Goal: Task Accomplishment & Management: Manage account settings

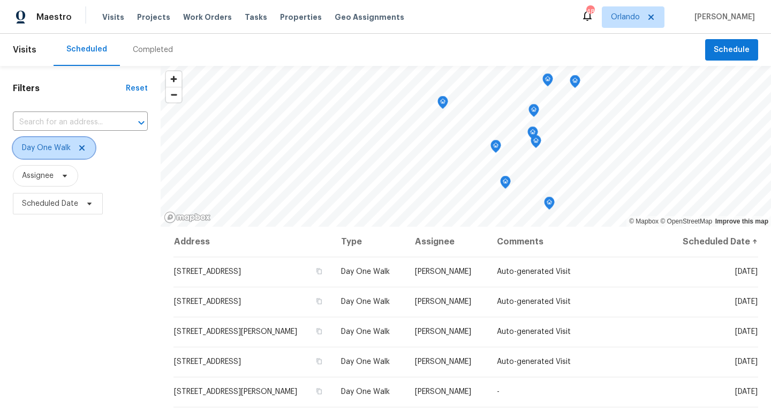
click at [84, 148] on icon at bounding box center [82, 148] width 9 height 9
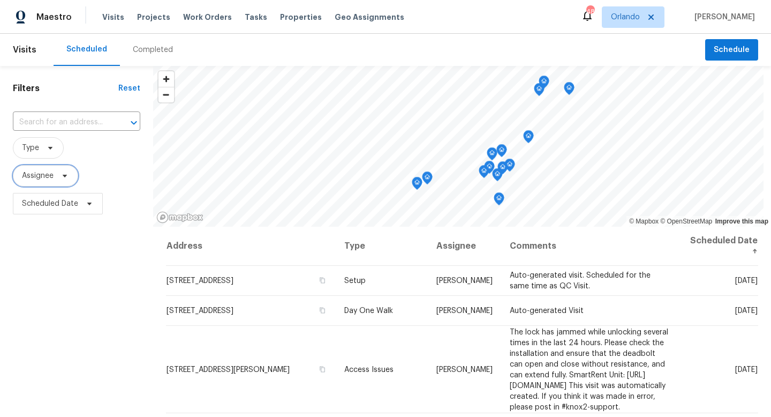
click at [67, 172] on icon at bounding box center [65, 175] width 9 height 9
type input "carl biederman"
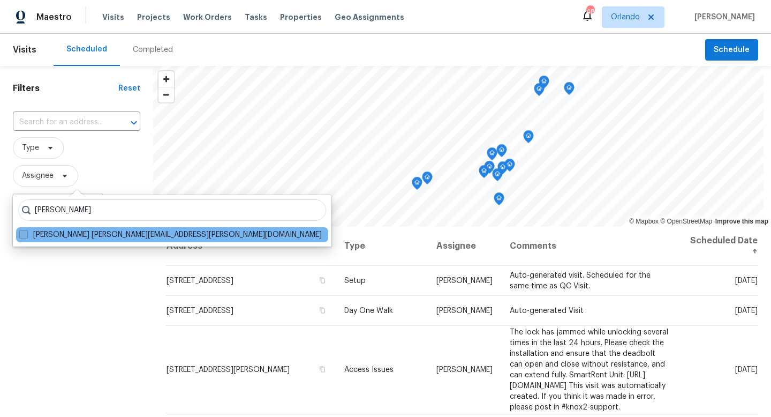
click at [23, 236] on span at bounding box center [23, 234] width 9 height 9
click at [23, 236] on input "Carl Biederman carl.biederman@opendoor.com" at bounding box center [22, 232] width 7 height 7
checkbox input "true"
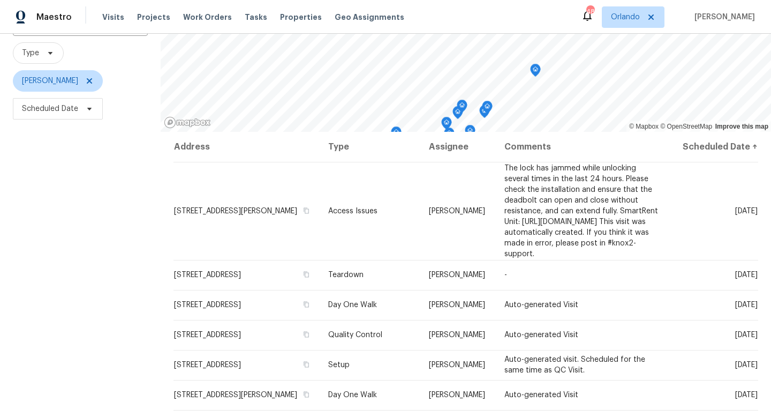
scroll to position [108, 0]
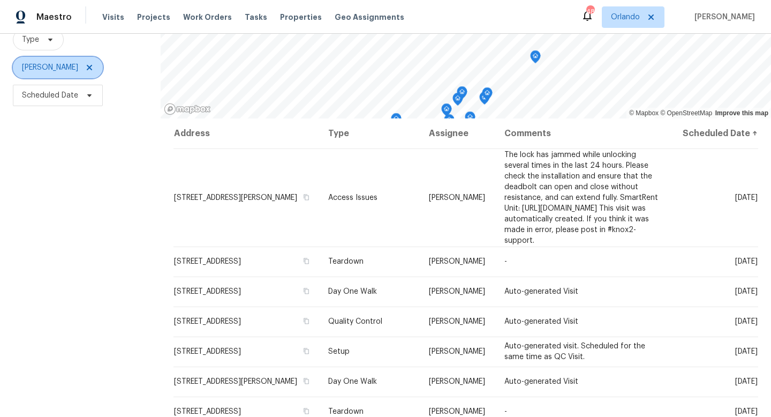
click at [92, 66] on icon at bounding box center [89, 67] width 9 height 9
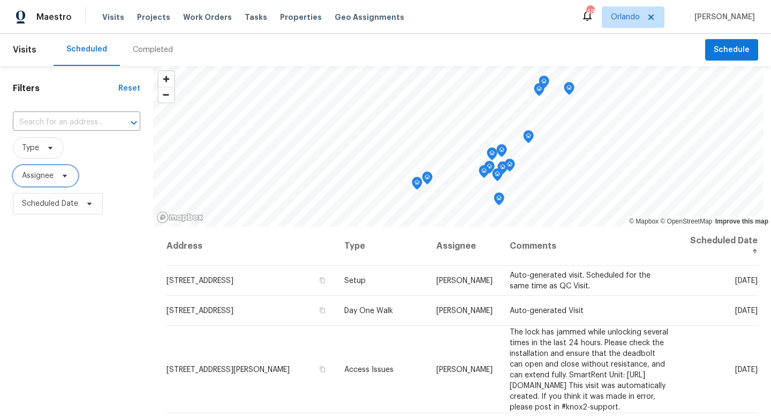
click at [49, 179] on span "Assignee" at bounding box center [38, 175] width 32 height 11
click at [50, 209] on div at bounding box center [75, 212] width 125 height 34
click at [54, 213] on div at bounding box center [75, 212] width 125 height 34
click at [86, 210] on div at bounding box center [75, 212] width 125 height 34
click at [47, 212] on div at bounding box center [75, 212] width 125 height 34
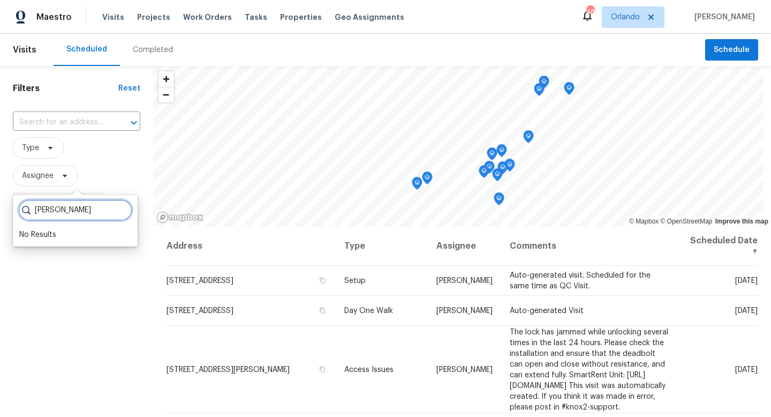
click at [51, 212] on input "ausrtin jones" at bounding box center [75, 209] width 114 height 21
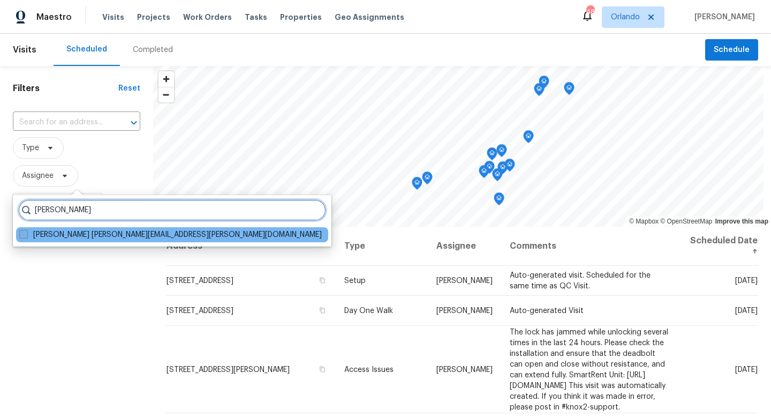
type input "austin jones"
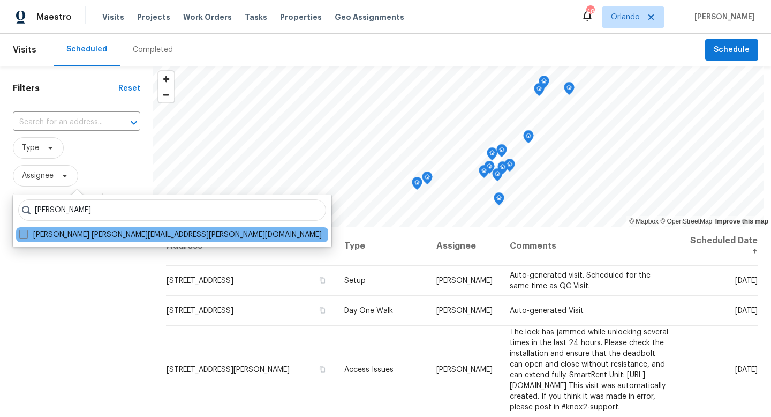
click at [27, 233] on span at bounding box center [23, 234] width 9 height 9
click at [26, 233] on input "Austin Jones austin.jones@opendoor.com" at bounding box center [22, 232] width 7 height 7
checkbox input "true"
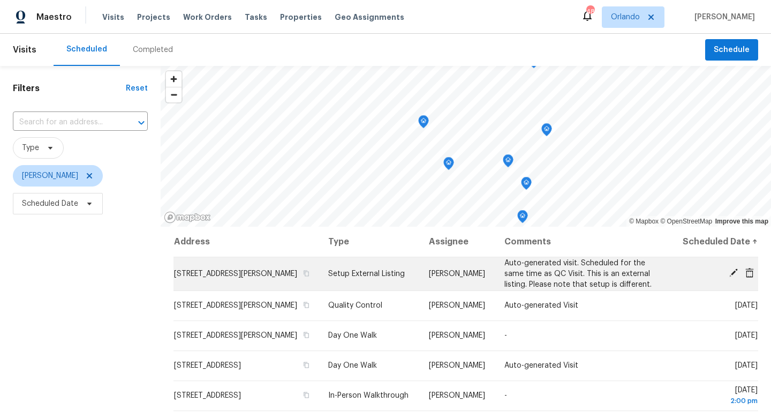
click at [736, 277] on icon at bounding box center [734, 273] width 10 height 10
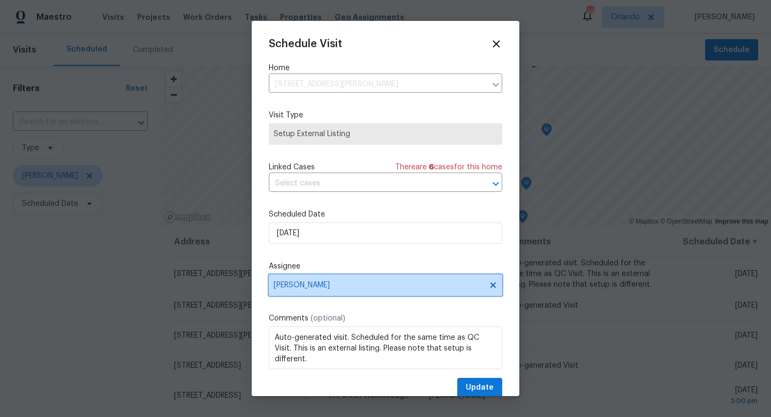
click at [311, 286] on span "[PERSON_NAME]" at bounding box center [379, 285] width 210 height 9
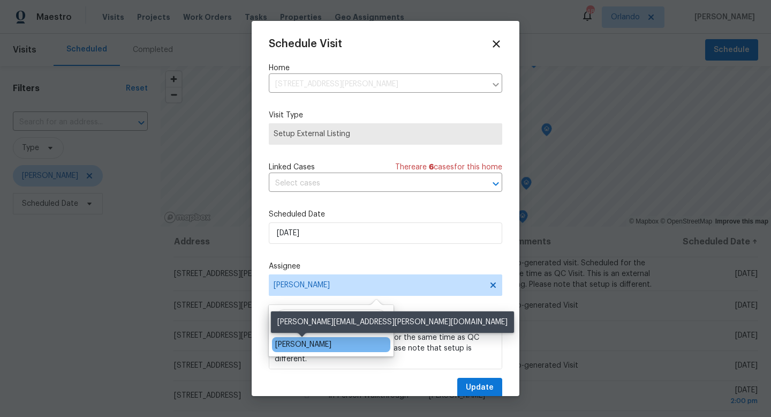
type input "carl"
click at [302, 346] on div "[PERSON_NAME]" at bounding box center [303, 344] width 56 height 11
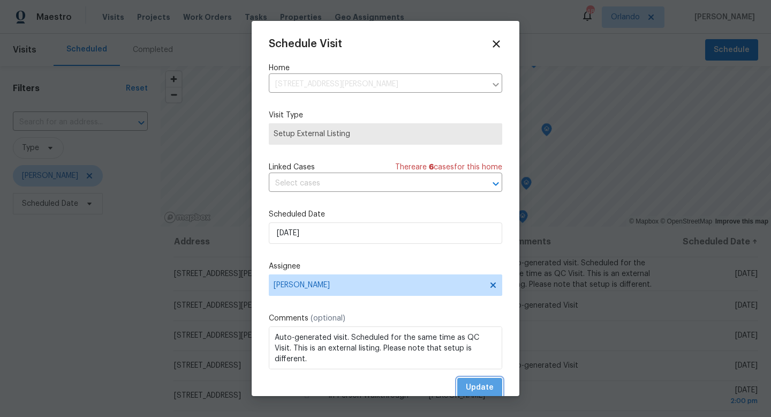
click at [485, 384] on span "Update" at bounding box center [480, 387] width 28 height 13
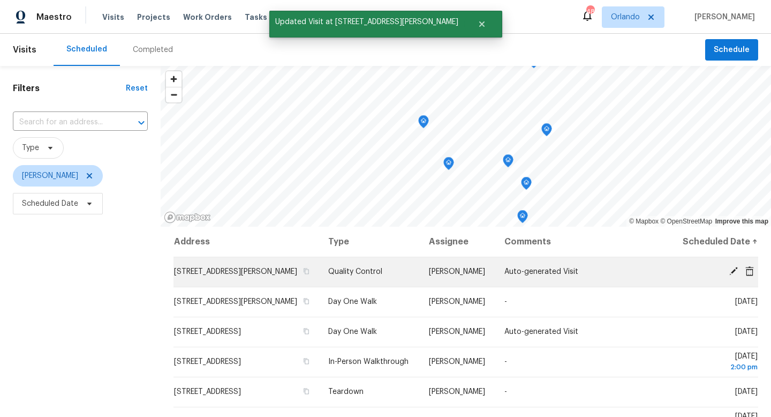
click at [736, 275] on icon at bounding box center [733, 271] width 9 height 9
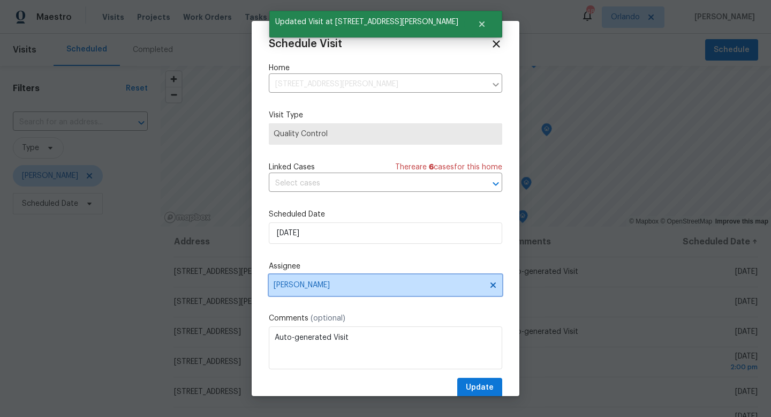
click at [329, 284] on span "[PERSON_NAME]" at bounding box center [379, 285] width 210 height 9
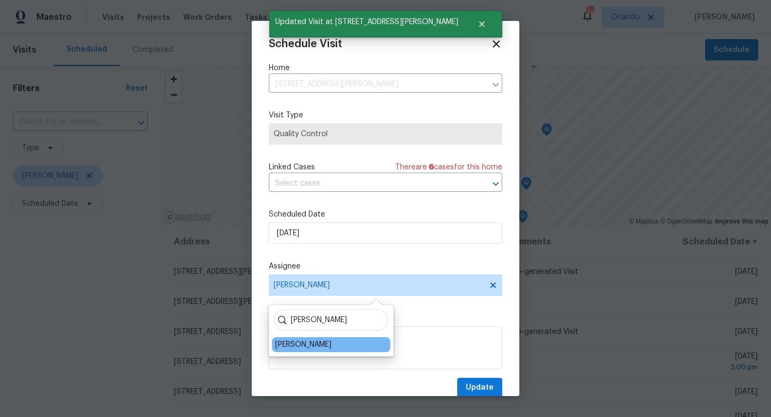
type input "carl"
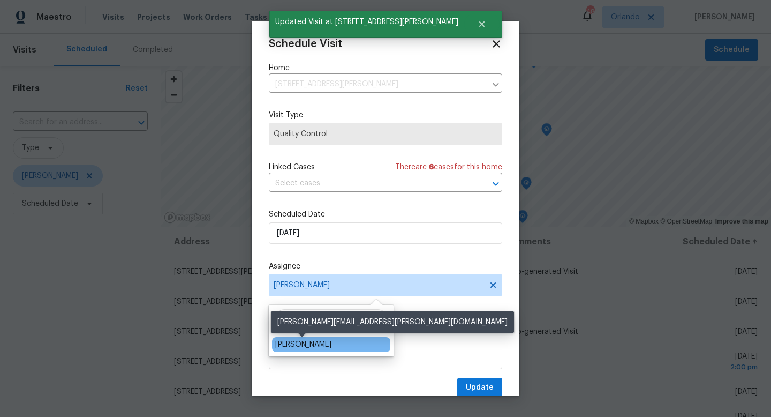
click at [310, 345] on div "[PERSON_NAME]" at bounding box center [303, 344] width 56 height 11
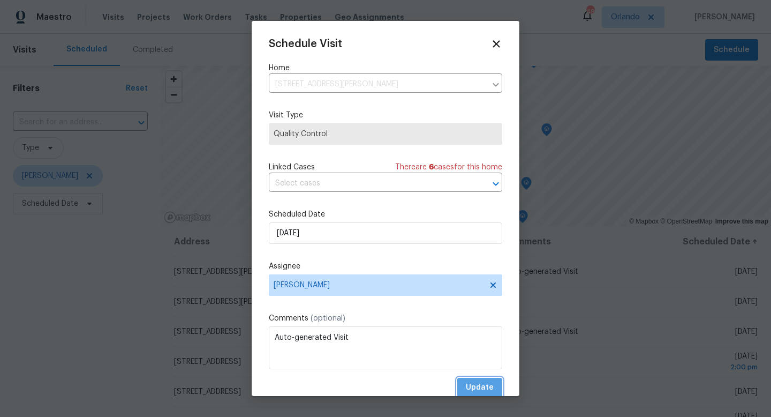
click at [485, 388] on span "Update" at bounding box center [480, 387] width 28 height 13
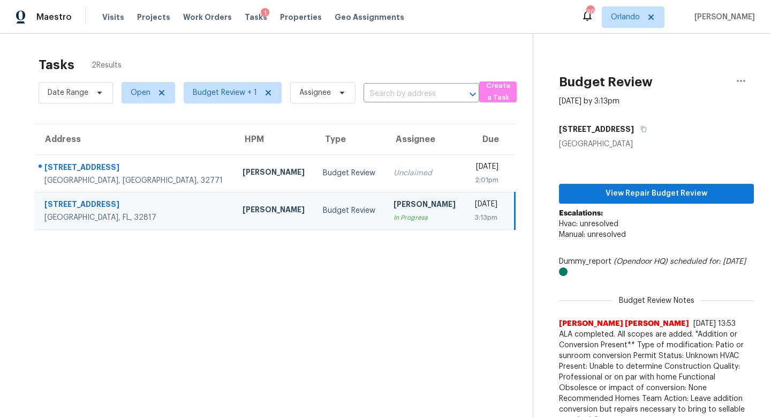
click at [323, 209] on div "Budget Review" at bounding box center [350, 210] width 54 height 11
click at [632, 192] on span "View Repair Budget Review" at bounding box center [657, 193] width 178 height 13
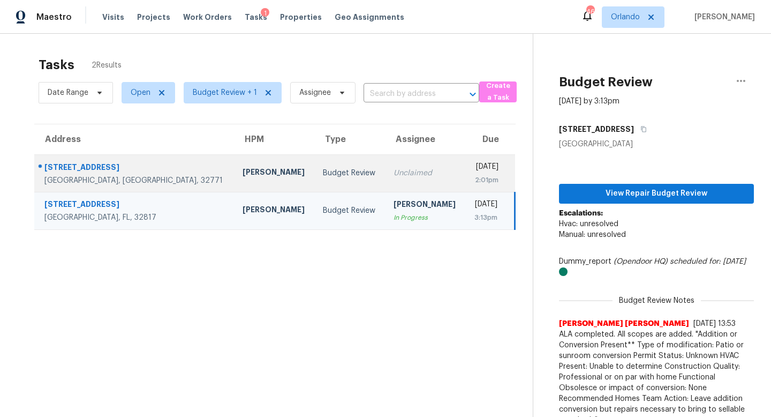
click at [394, 173] on div "Unclaimed" at bounding box center [425, 173] width 63 height 11
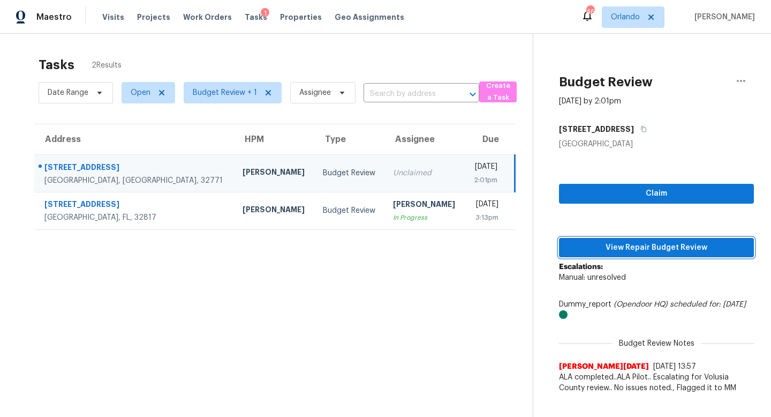
click at [663, 247] on span "View Repair Budget Review" at bounding box center [657, 247] width 178 height 13
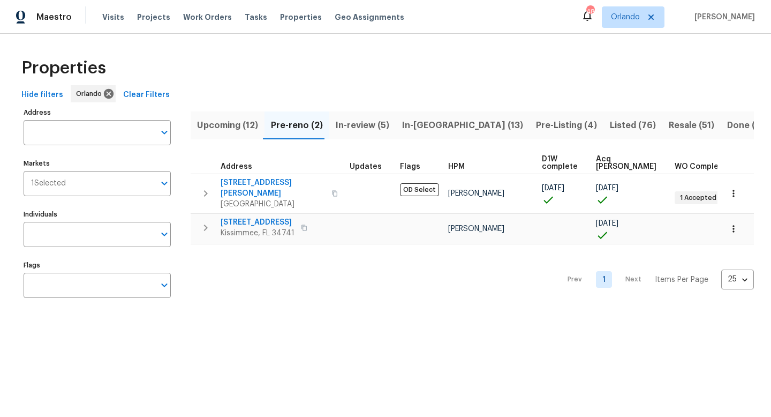
click at [417, 122] on span "In-reno (13)" at bounding box center [462, 125] width 121 height 15
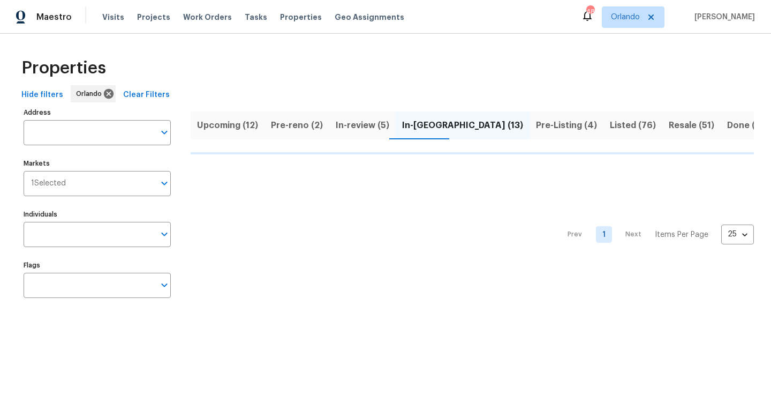
click at [348, 123] on span "In-review (5)" at bounding box center [363, 125] width 54 height 15
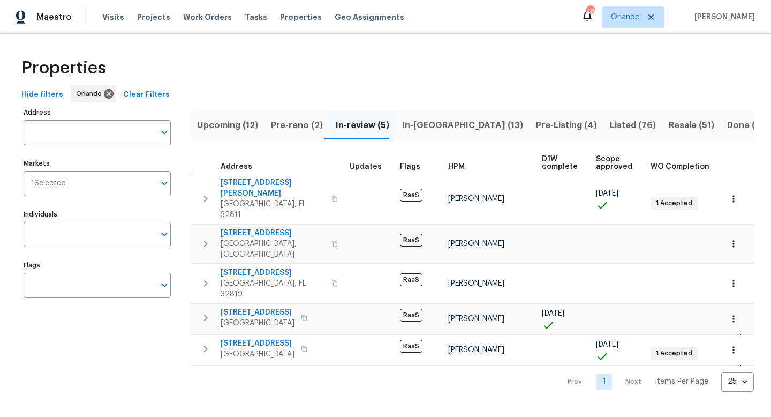
click at [418, 121] on span "In-reno (13)" at bounding box center [462, 125] width 121 height 15
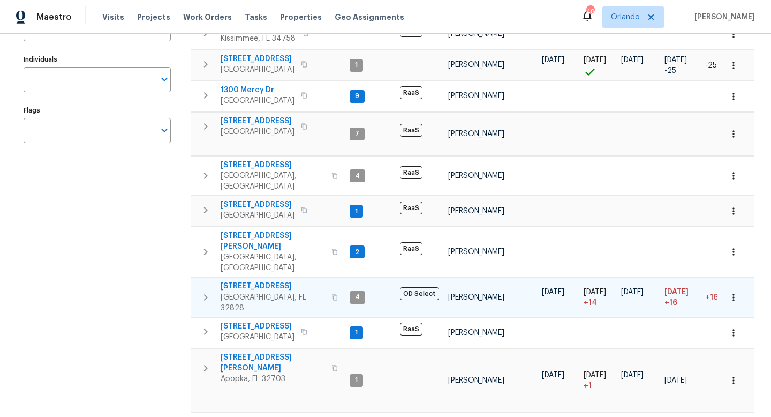
scroll to position [209, 0]
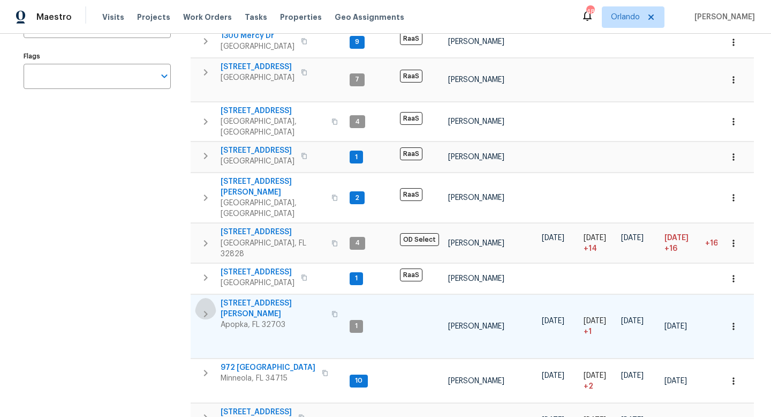
click at [206, 311] on icon "button" at bounding box center [206, 314] width 4 height 6
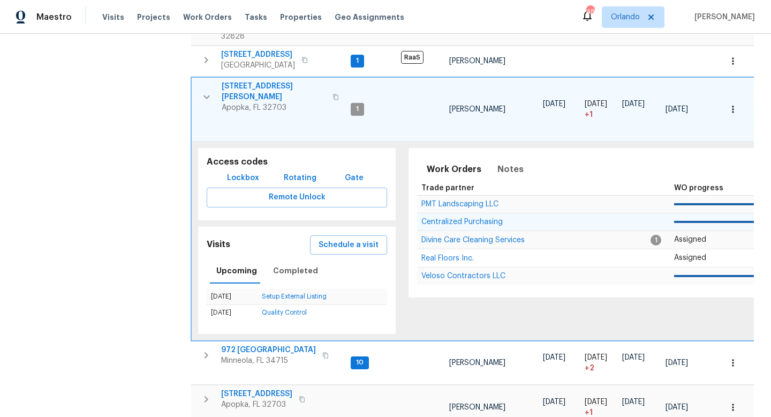
scroll to position [471, 0]
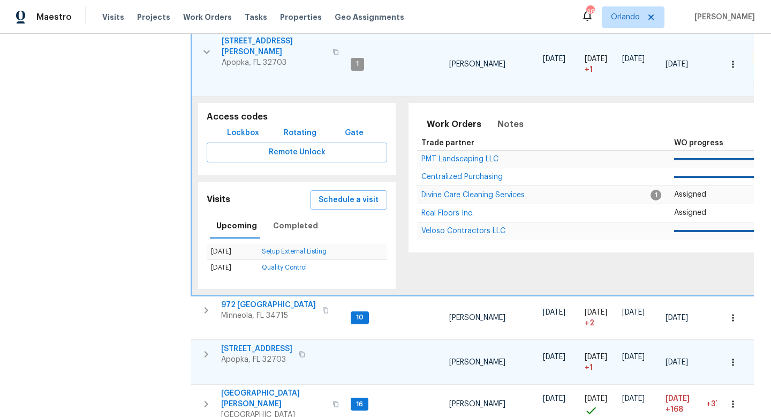
click at [206, 351] on icon "button" at bounding box center [207, 354] width 4 height 6
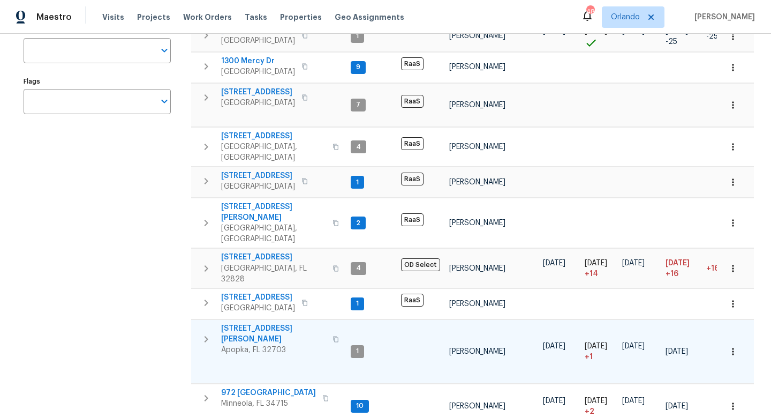
scroll to position [230, 0]
